Goal: Navigation & Orientation: Find specific page/section

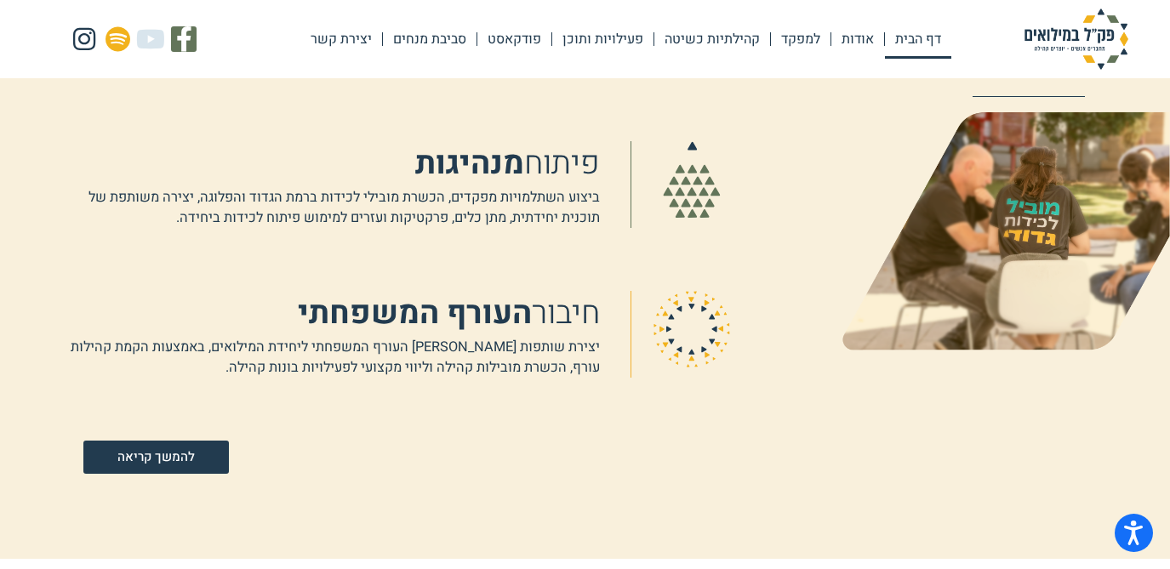
scroll to position [1185, 0]
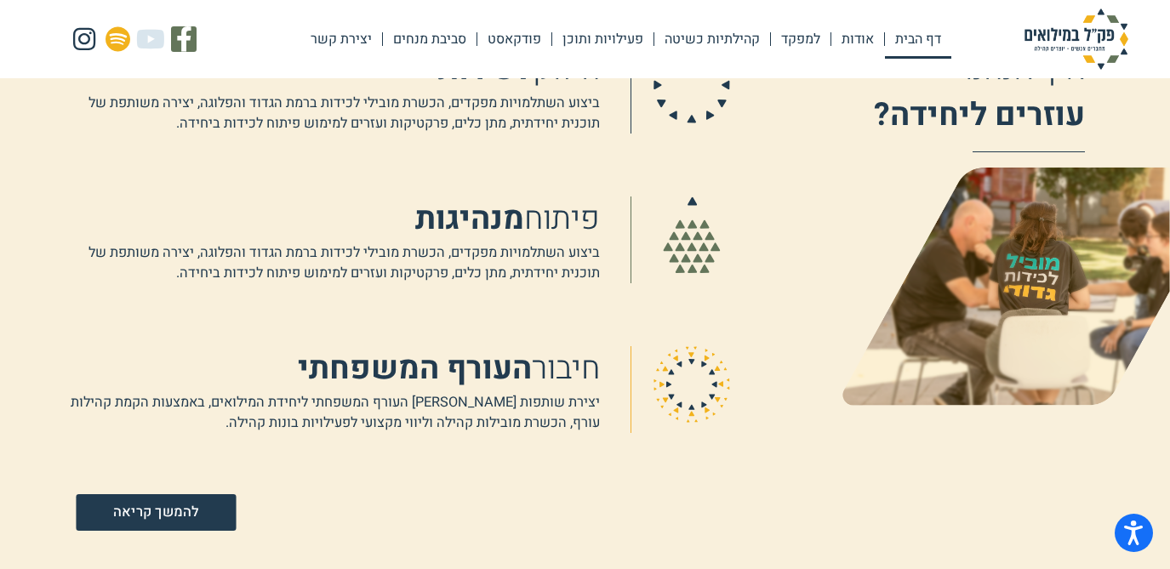
click at [171, 515] on span "להמשך קריאה" at bounding box center [156, 513] width 85 height 14
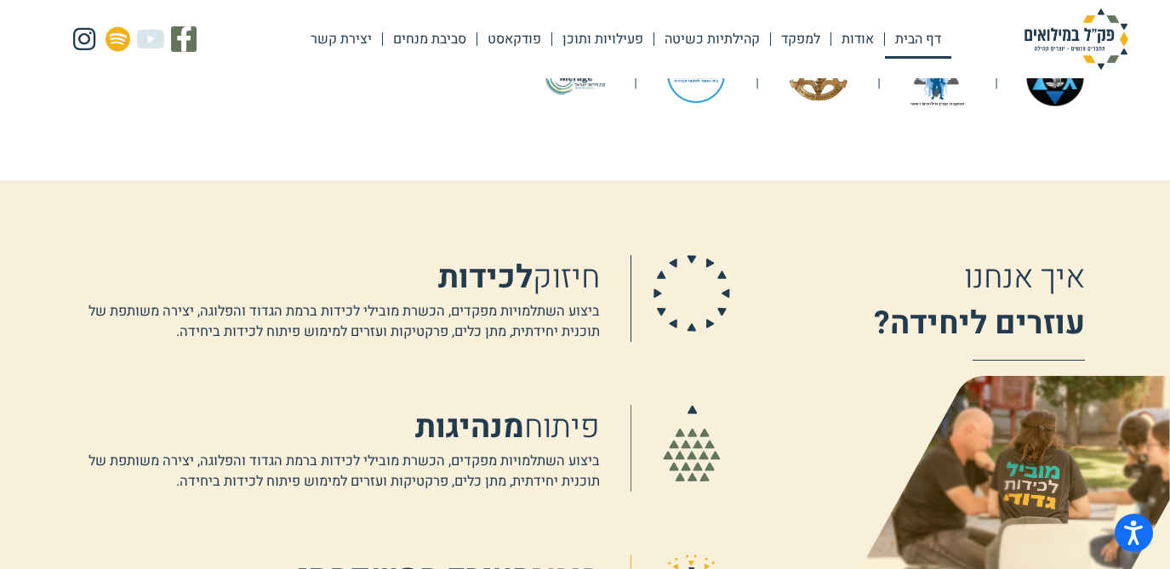
scroll to position [981, 0]
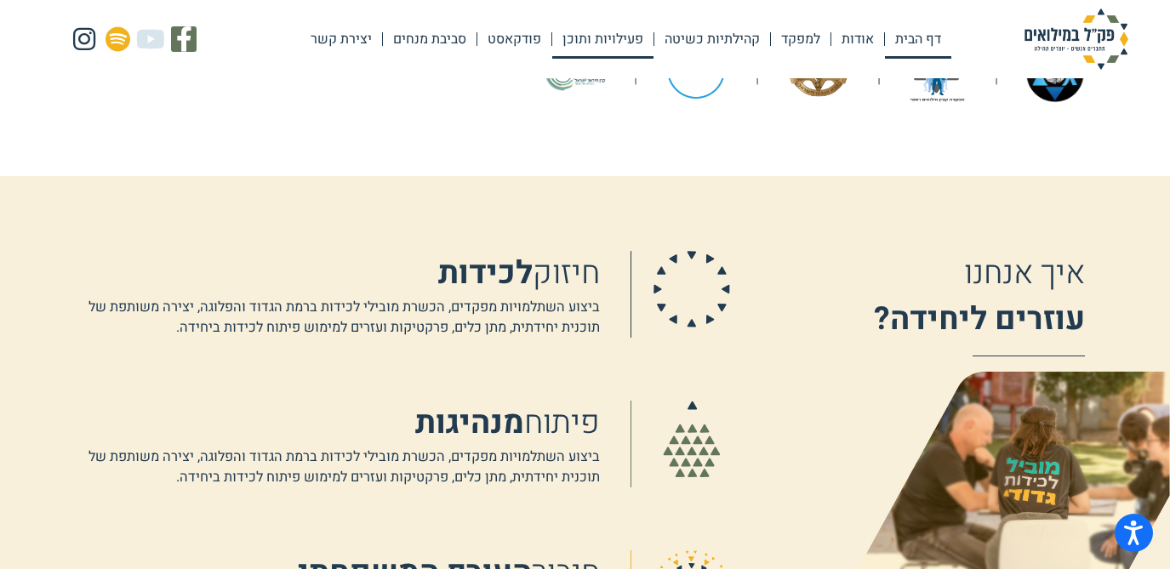
click at [600, 41] on link "פעילויות ותוכן" at bounding box center [602, 39] width 101 height 39
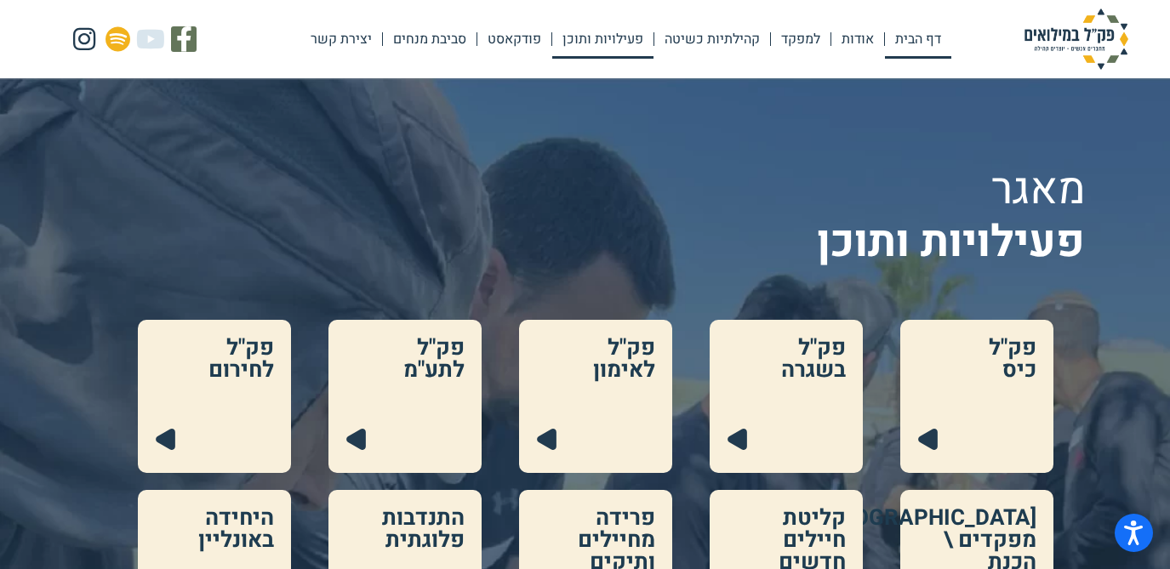
click at [925, 36] on link "דף הבית" at bounding box center [918, 39] width 66 height 39
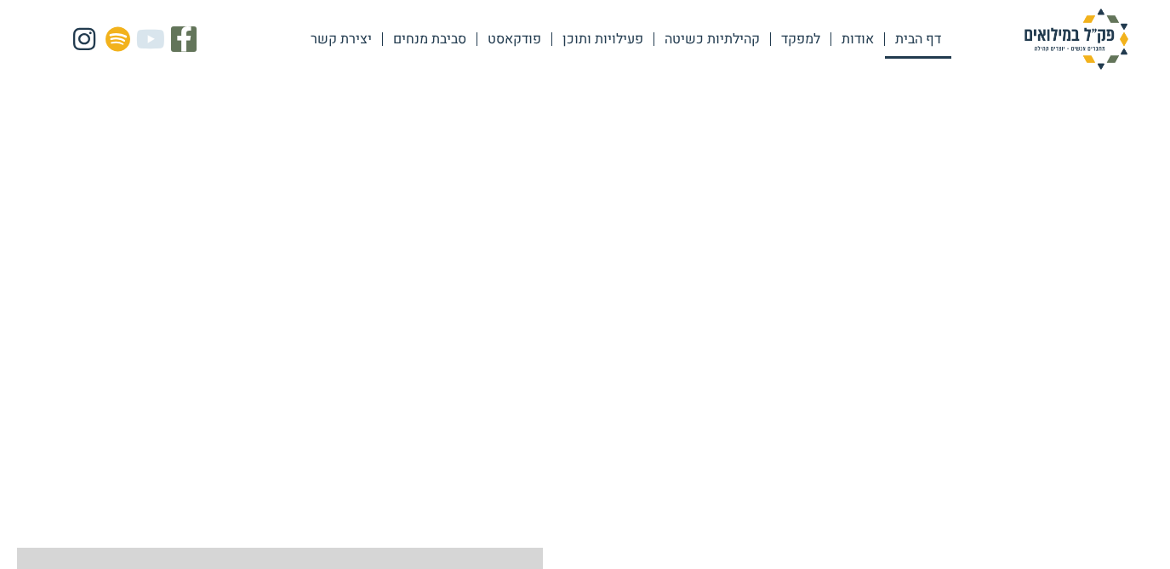
click at [851, 46] on link "אודות" at bounding box center [857, 39] width 53 height 39
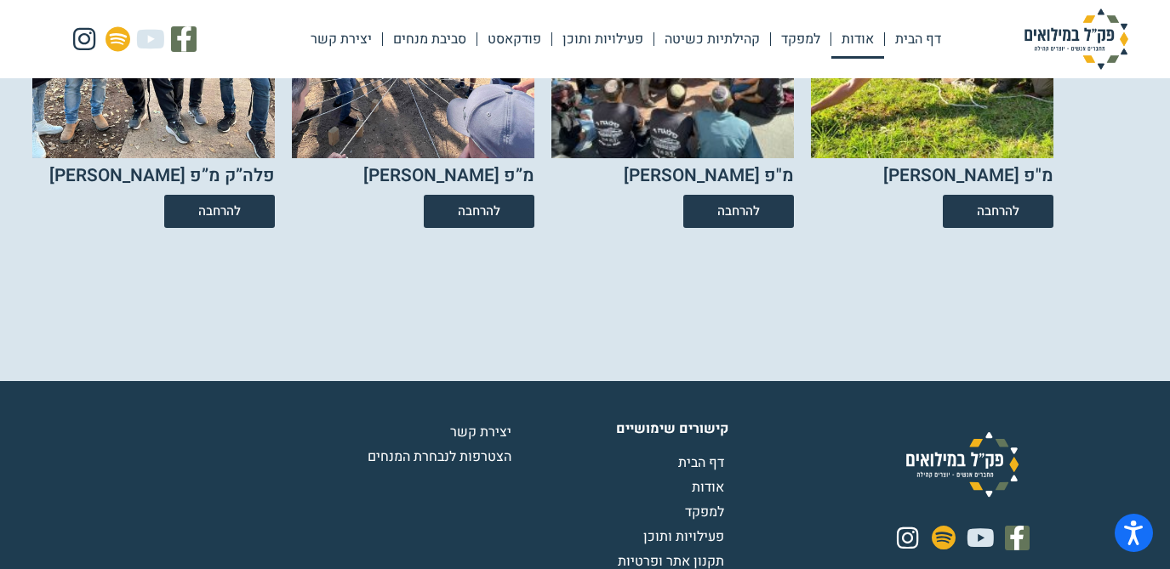
scroll to position [3215, 0]
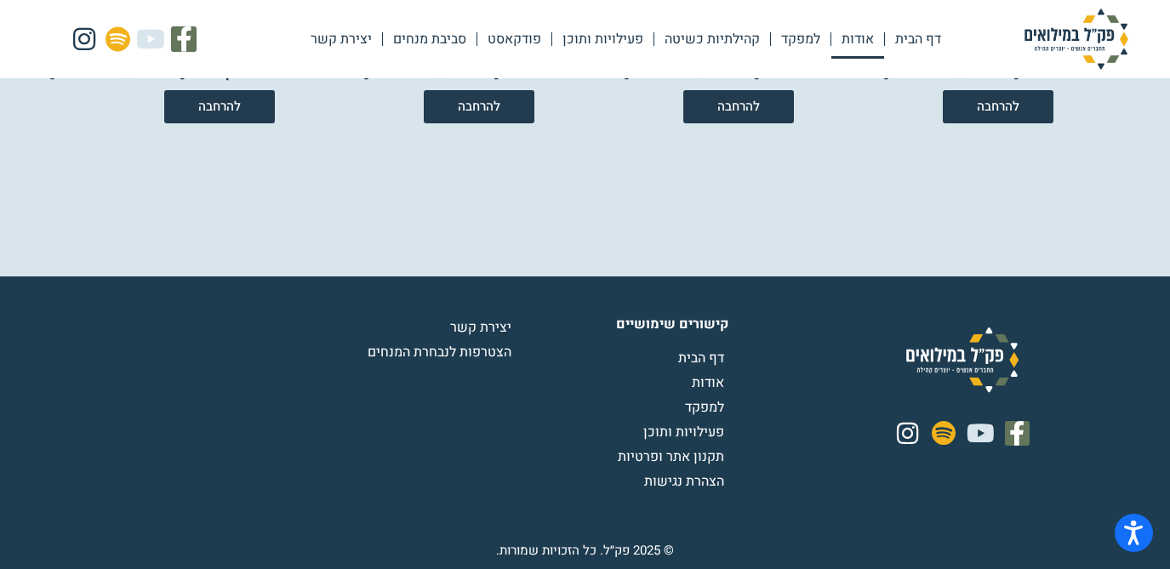
click at [399, 350] on span "הצטרפות לנבחרת המנחים" at bounding box center [442, 352] width 148 height 20
